Goal: Transaction & Acquisition: Download file/media

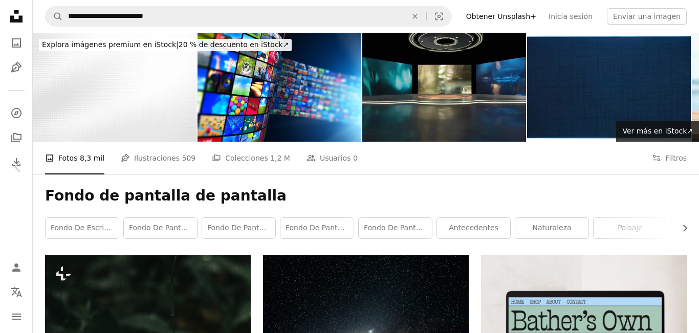
click at [9, 9] on button "An X shape" at bounding box center [10, 10] width 12 height 12
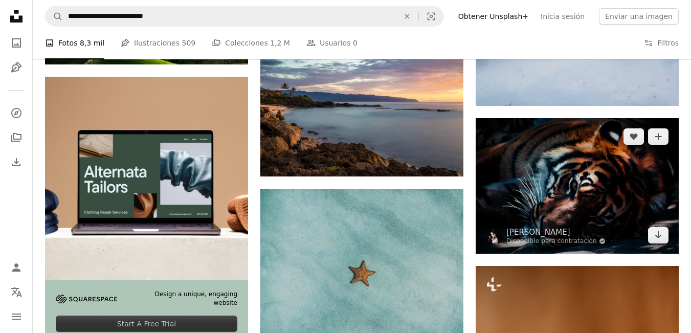
scroll to position [1946, 0]
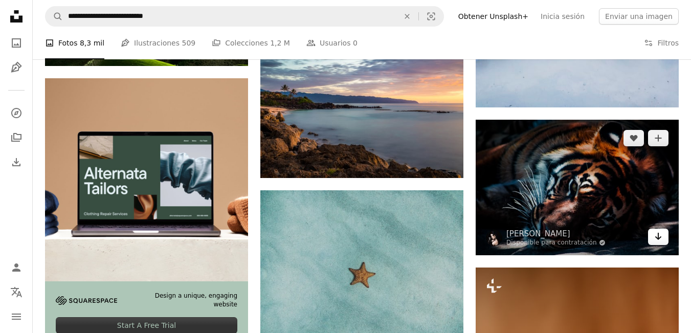
click at [663, 236] on link "Arrow pointing down" at bounding box center [658, 237] width 20 height 16
